Goal: Check status: Check status

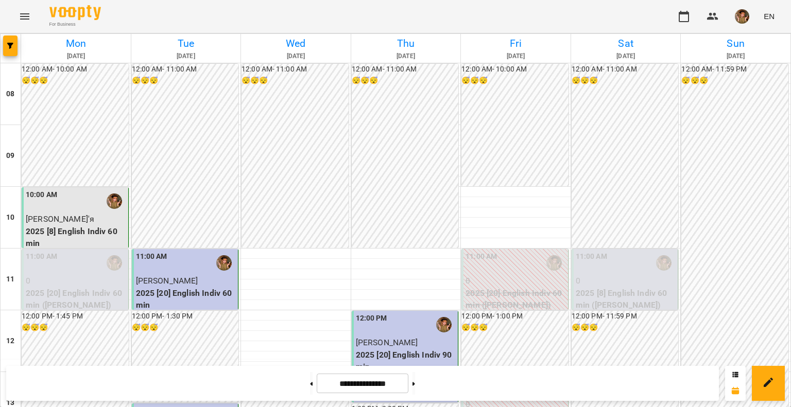
scroll to position [257, 0]
click at [415, 379] on button at bounding box center [413, 383] width 3 height 23
type input "**********"
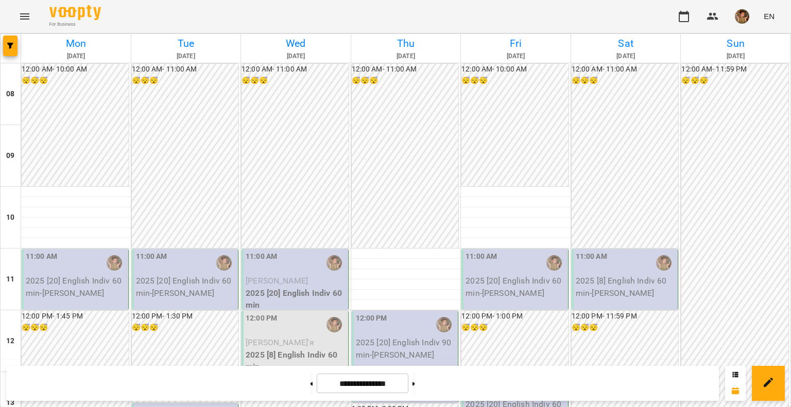
scroll to position [566, 0]
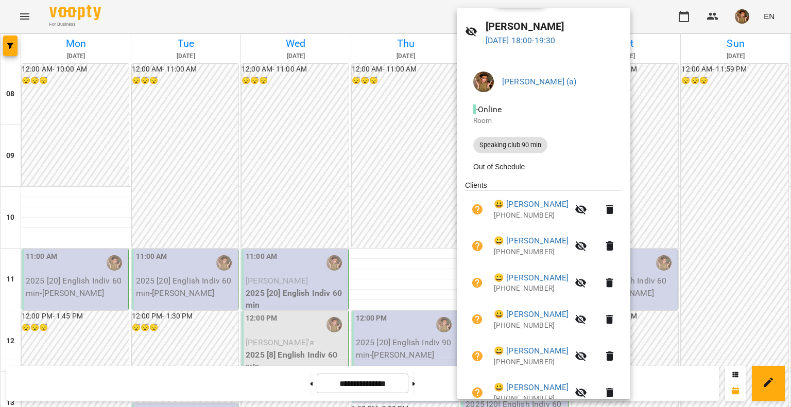
scroll to position [0, 0]
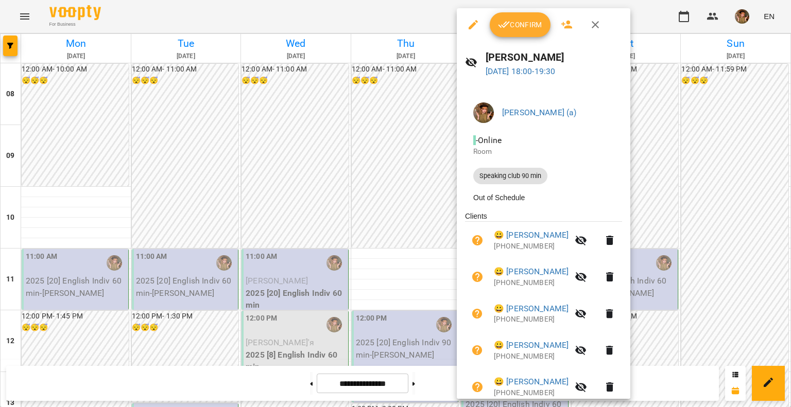
click at [596, 26] on icon "button" at bounding box center [595, 24] width 7 height 7
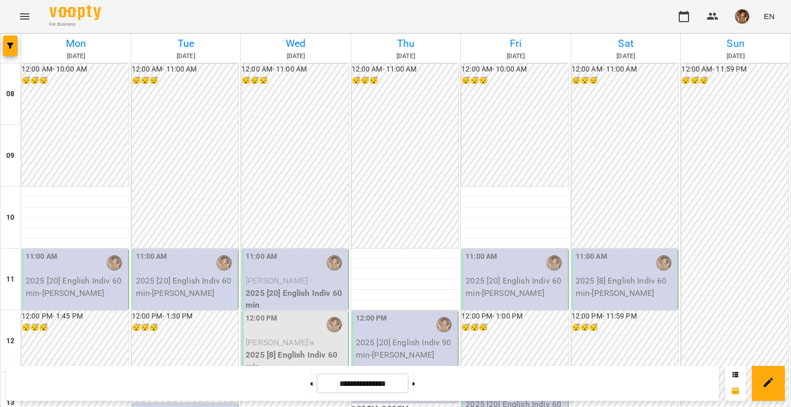
scroll to position [206, 0]
click at [746, 21] on img "button" at bounding box center [742, 16] width 14 height 14
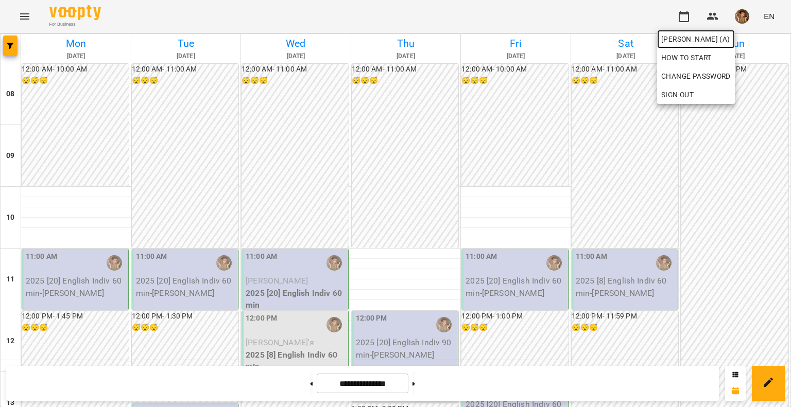
click at [705, 41] on span "[PERSON_NAME] (а)" at bounding box center [696, 39] width 70 height 12
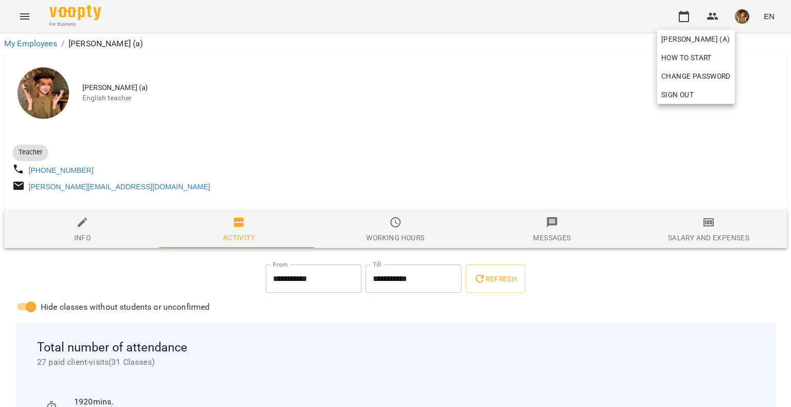
click at [683, 8] on div at bounding box center [395, 203] width 791 height 407
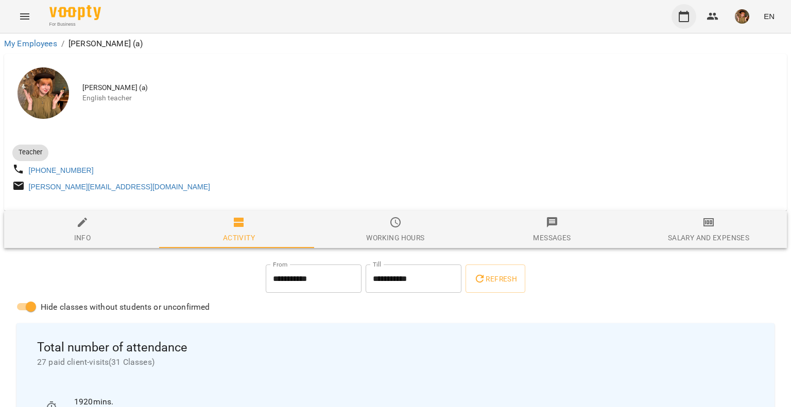
click at [681, 17] on icon "button" at bounding box center [684, 16] width 12 height 12
